Goal: Task Accomplishment & Management: Use online tool/utility

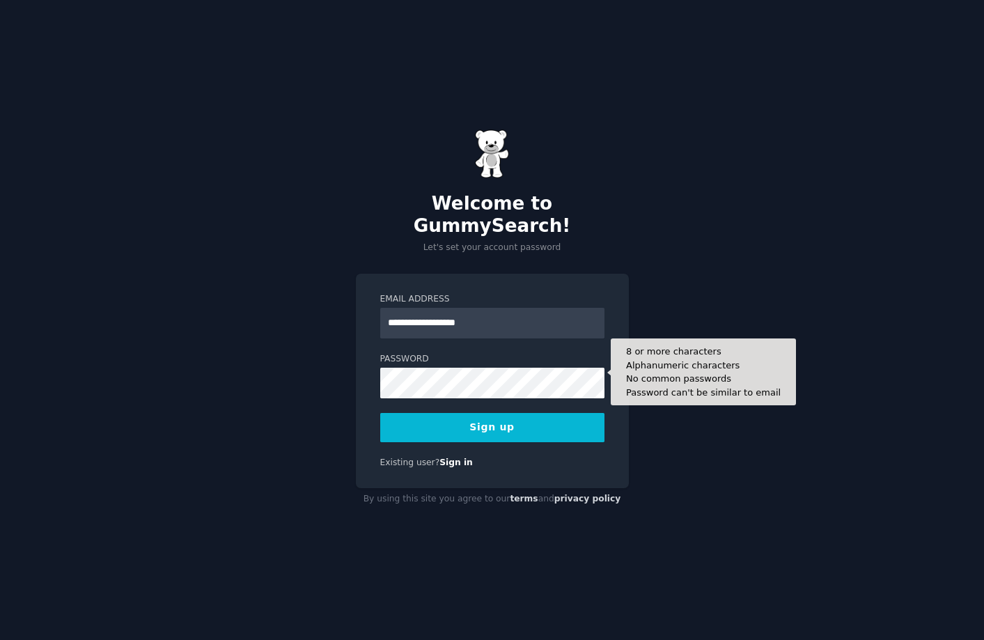
type input "**********"
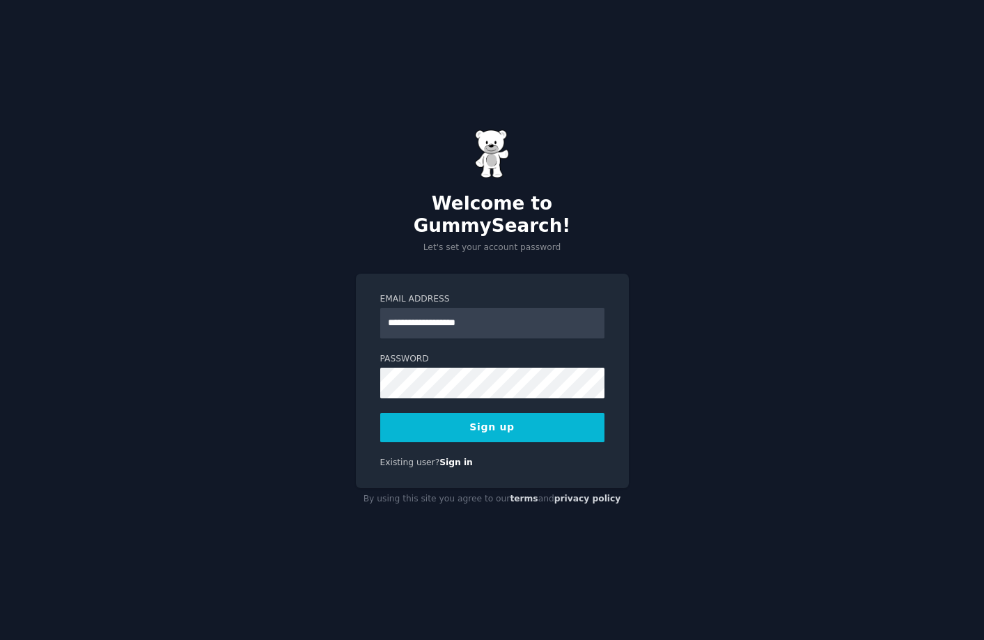
click at [492, 421] on button "Sign up" at bounding box center [492, 427] width 224 height 29
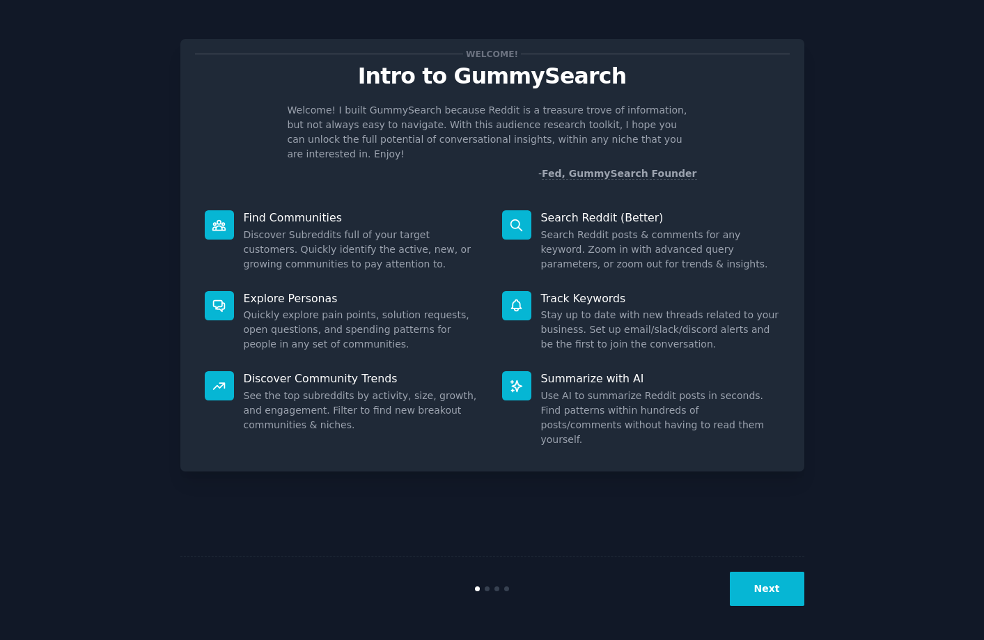
click at [755, 594] on button "Next" at bounding box center [767, 589] width 74 height 34
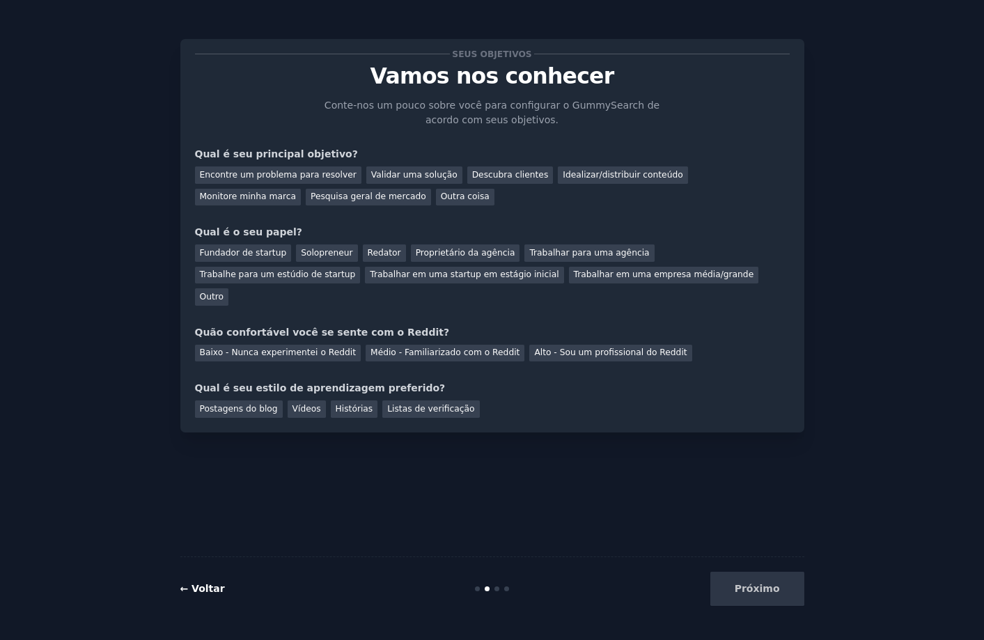
click at [195, 592] on font "← Voltar" at bounding box center [202, 588] width 45 height 11
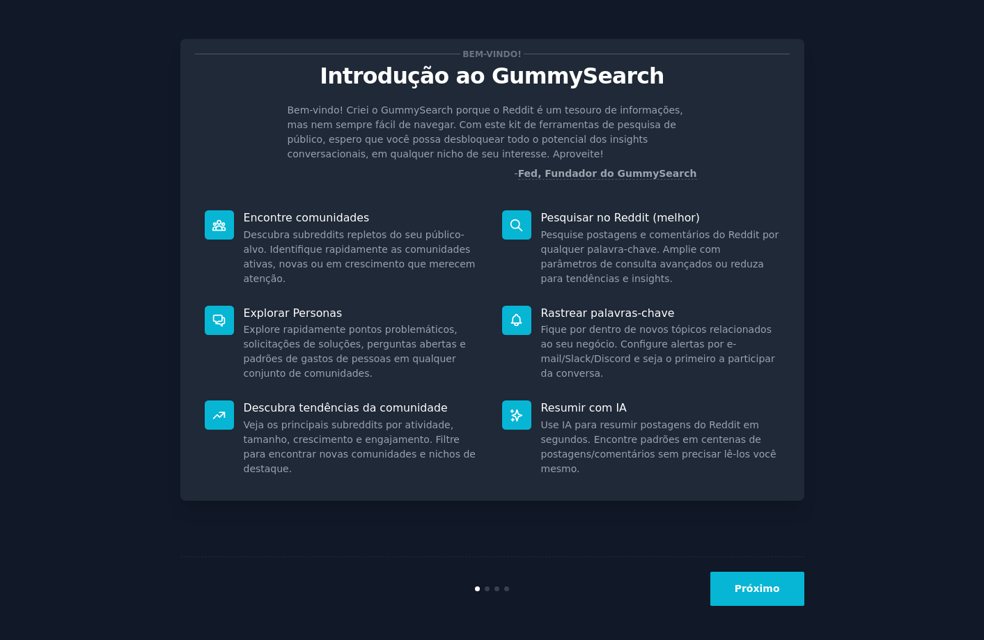
click at [755, 592] on font "Próximo" at bounding box center [757, 588] width 45 height 11
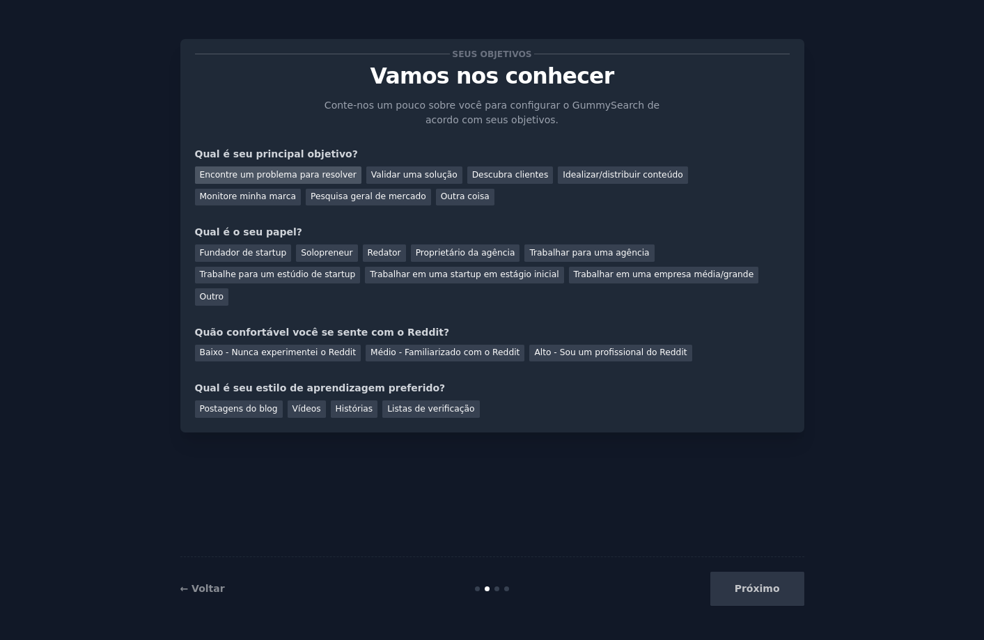
click at [295, 178] on font "Encontre um problema para resolver" at bounding box center [278, 175] width 157 height 10
click at [394, 177] on font "Validar uma solução" at bounding box center [414, 175] width 86 height 10
click at [320, 177] on font "Encontre um problema para resolver" at bounding box center [278, 175] width 157 height 10
click at [311, 199] on font "Pesquisa geral de mercado" at bounding box center [369, 196] width 116 height 10
click at [254, 256] on font "Fundador de startup" at bounding box center [243, 253] width 87 height 10
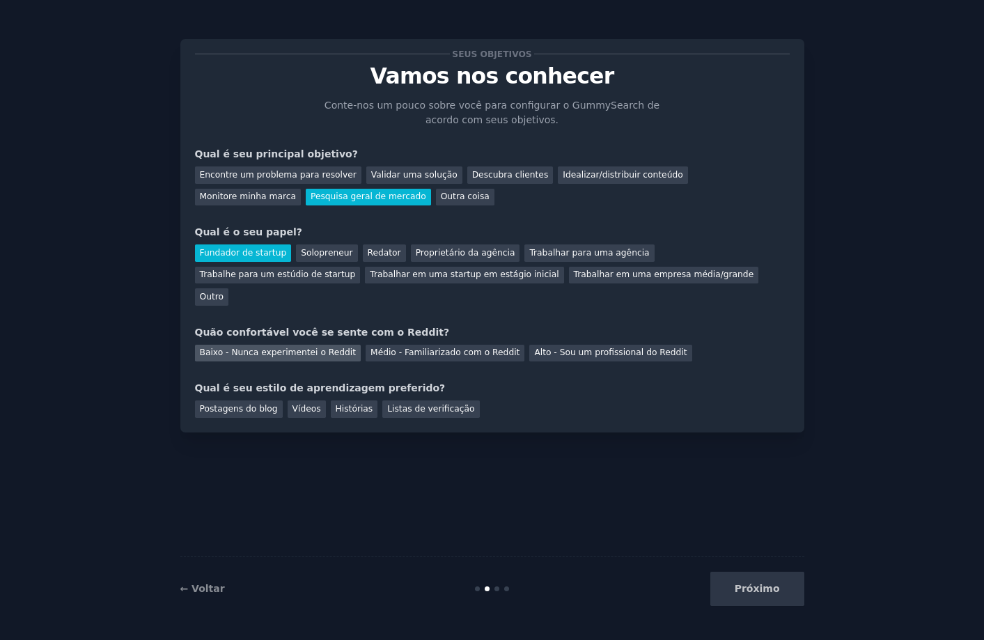
click at [207, 347] on font "Baixo - Nunca experimentei o Reddit" at bounding box center [278, 352] width 157 height 10
click at [293, 400] on div "Vídeos" at bounding box center [307, 408] width 38 height 17
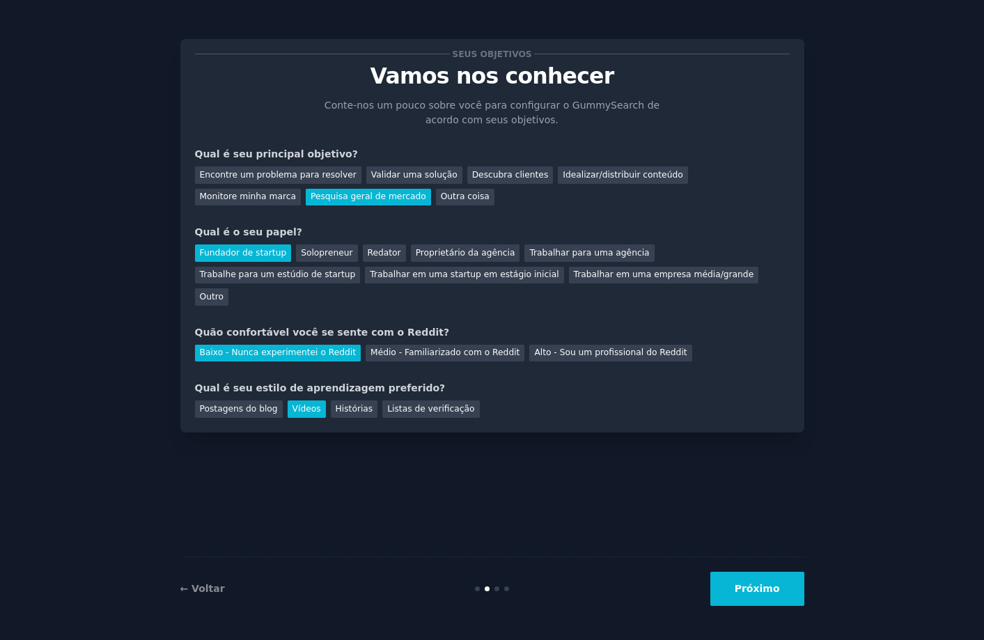
click at [791, 582] on button "Próximo" at bounding box center [757, 589] width 94 height 34
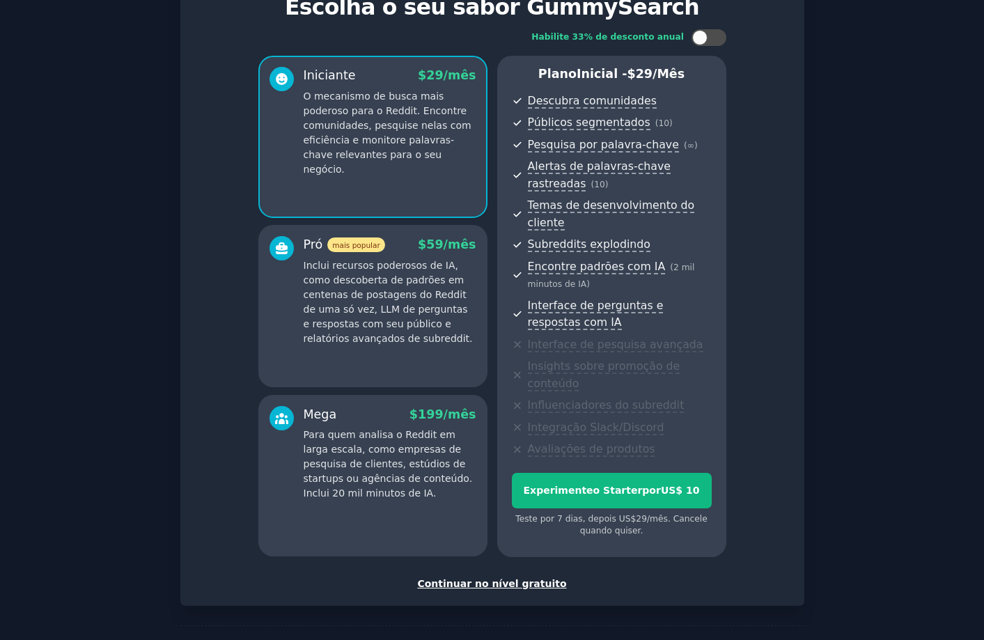
scroll to position [101, 0]
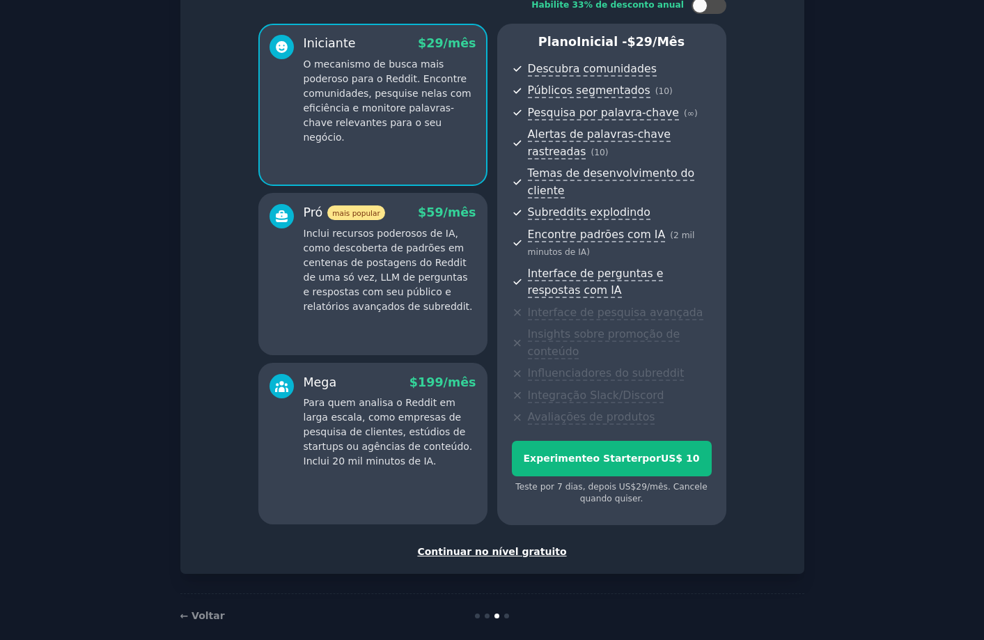
click at [449, 546] on font "Continuar no nível gratuito" at bounding box center [491, 551] width 149 height 11
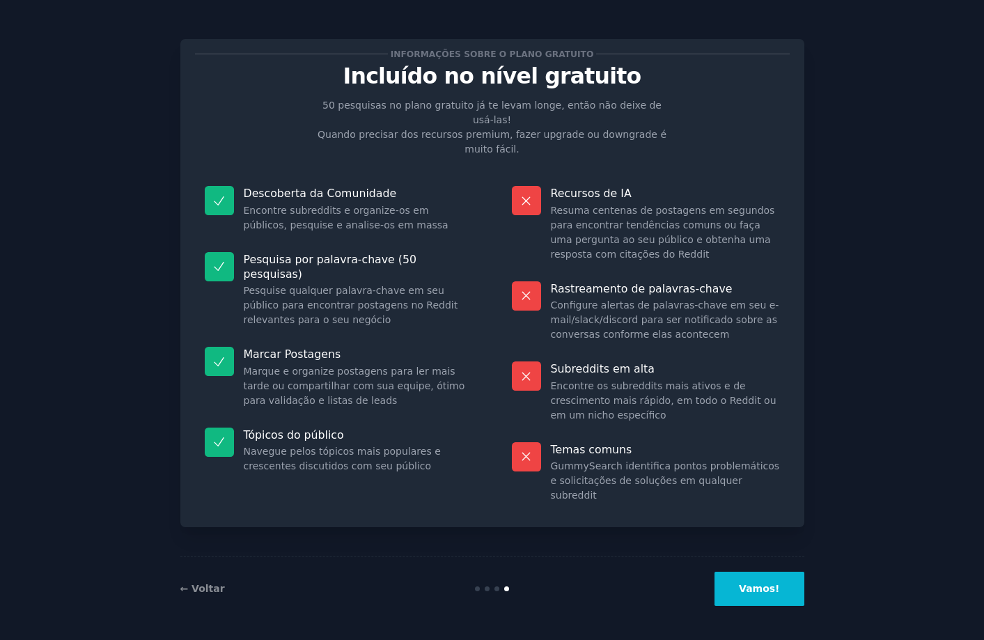
click at [754, 585] on font "Vamos!" at bounding box center [759, 588] width 40 height 11
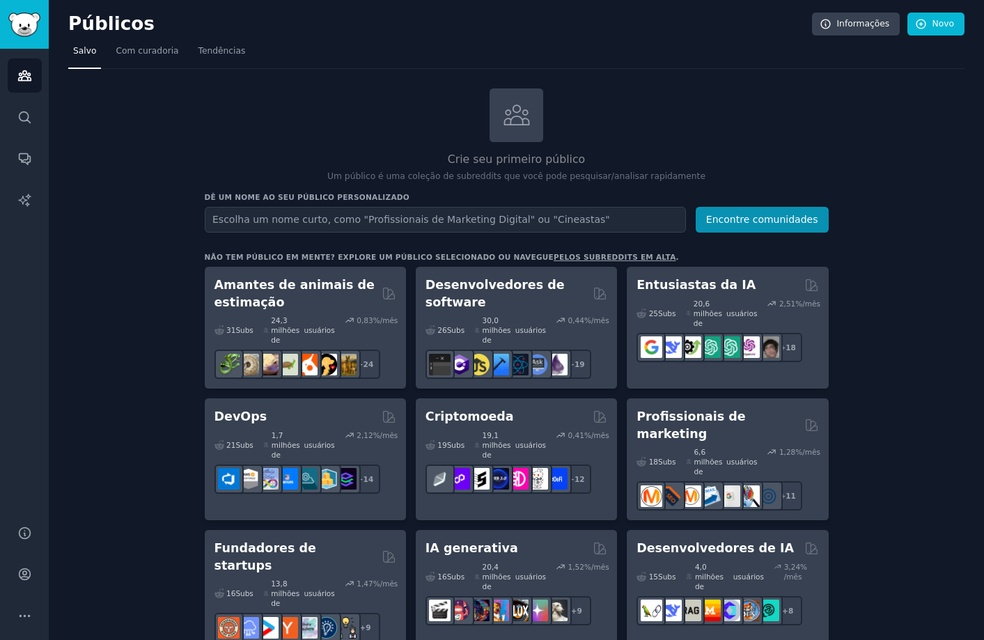
drag, startPoint x: 818, startPoint y: 0, endPoint x: 930, endPoint y: 345, distance: 362.4
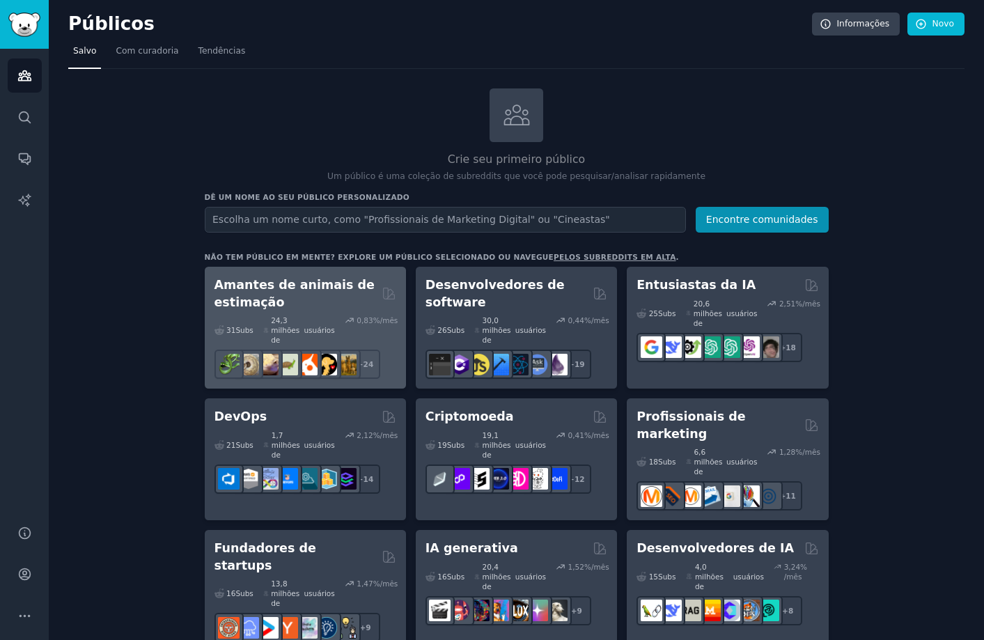
click at [267, 297] on font "Amantes de animais de estimação" at bounding box center [294, 293] width 161 height 31
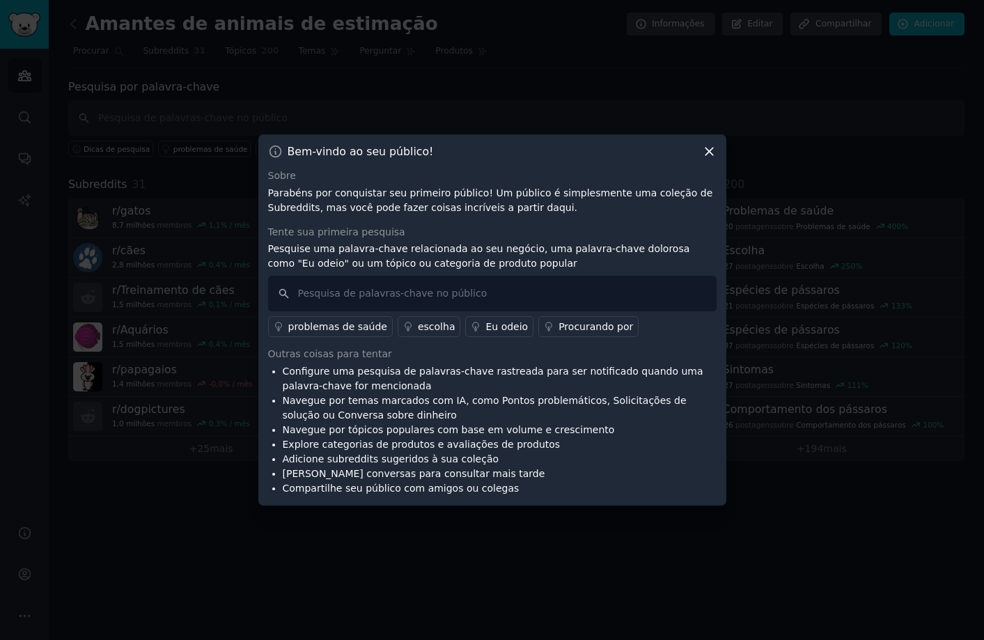
click at [490, 330] on font "Eu odeio" at bounding box center [506, 326] width 42 height 11
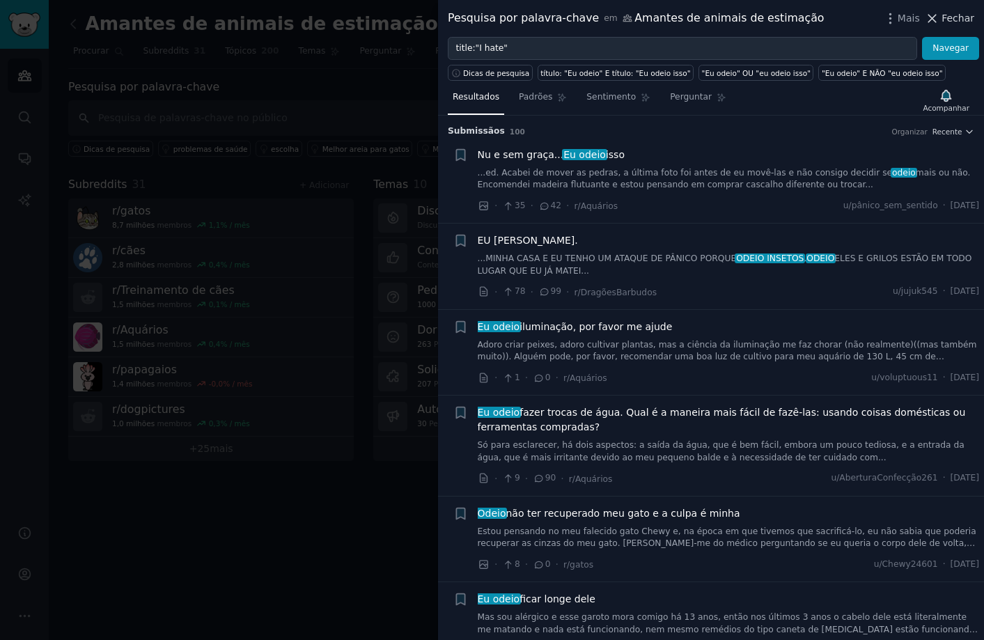
click at [960, 24] on font "Fechar" at bounding box center [957, 18] width 33 height 11
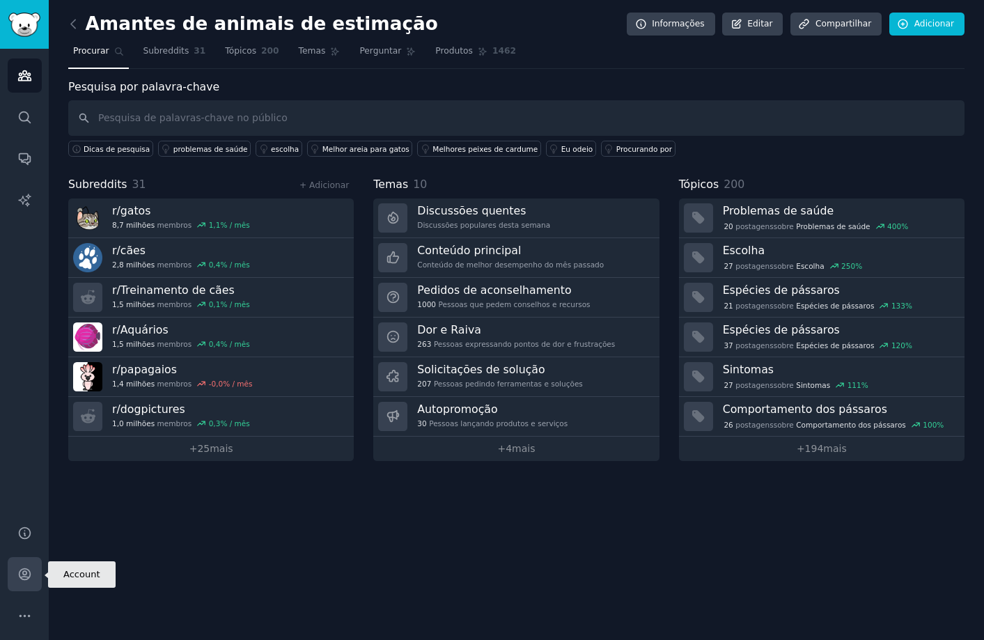
click at [24, 573] on icon "Barra lateral" at bounding box center [24, 574] width 15 height 15
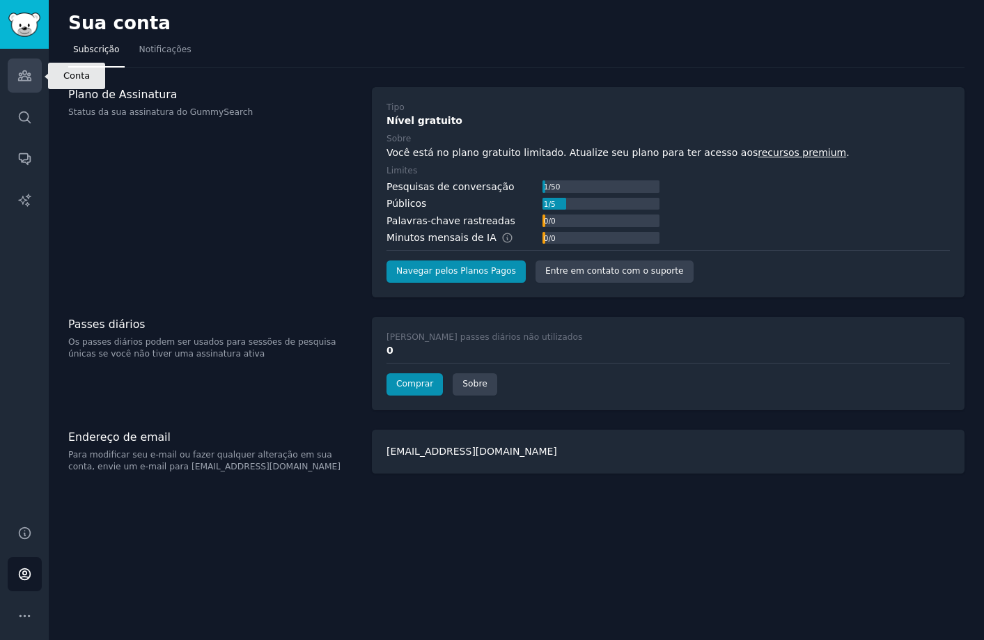
click at [26, 85] on link "Públicos" at bounding box center [25, 75] width 34 height 34
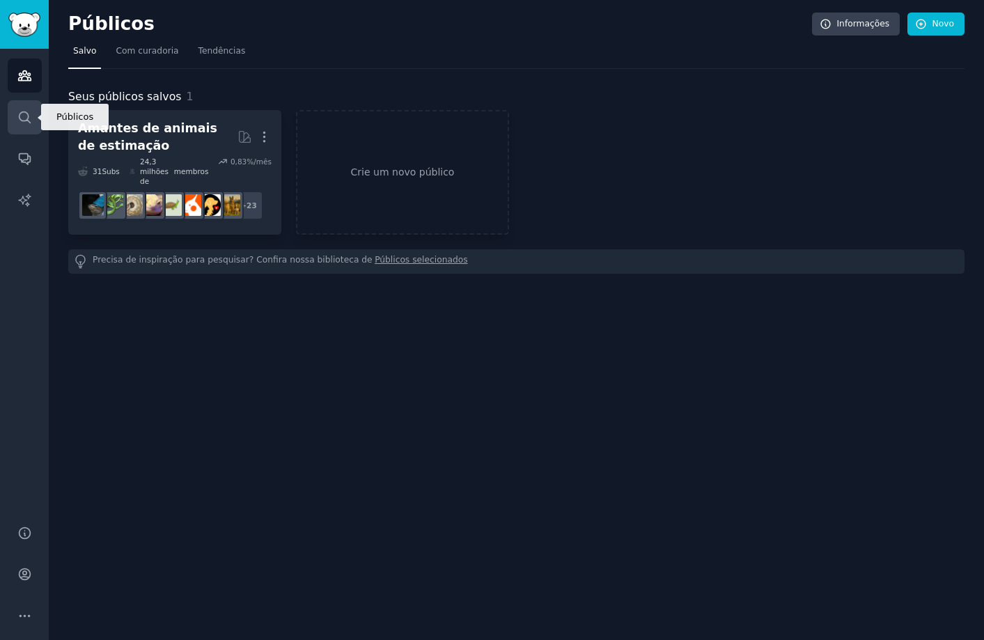
click at [24, 122] on icon "Barra lateral" at bounding box center [24, 117] width 15 height 15
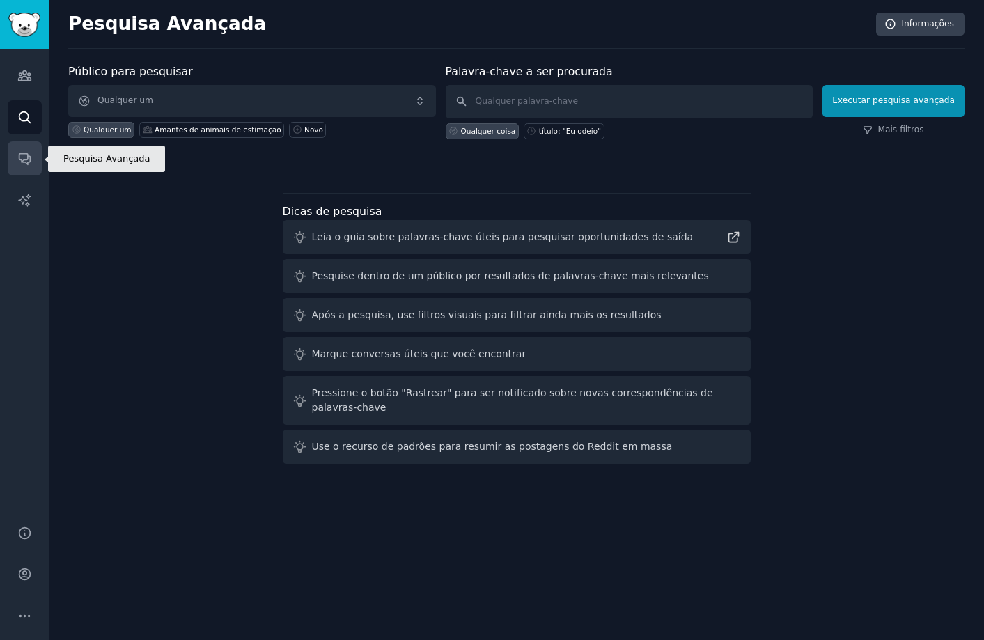
click at [22, 156] on icon "Barra lateral" at bounding box center [24, 158] width 15 height 15
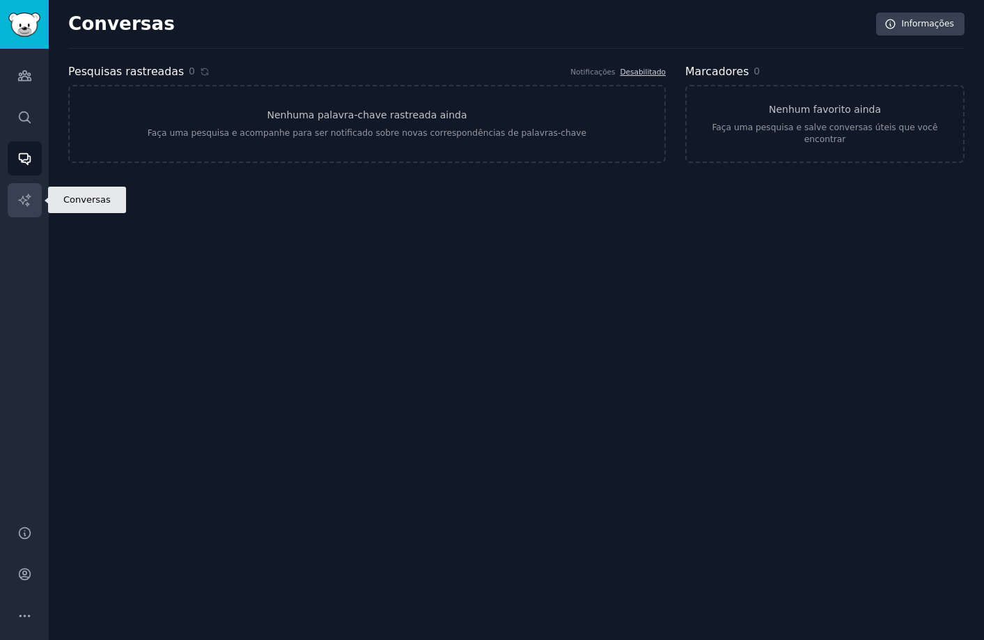
click at [26, 198] on icon "Barra lateral" at bounding box center [24, 200] width 15 height 15
